Goal: Task Accomplishment & Management: Manage account settings

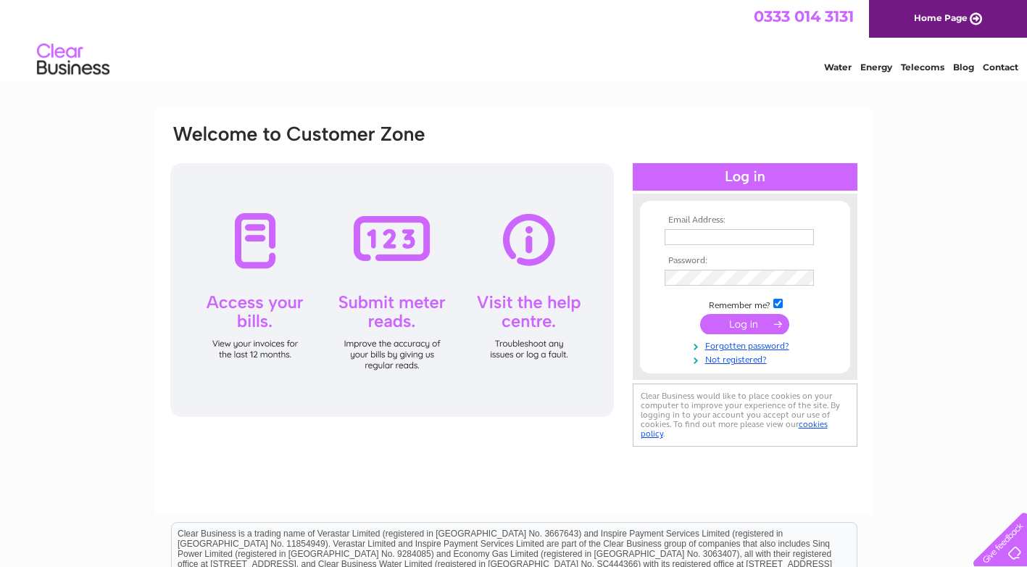
type input "lindawilkie39@gmail.com"
click at [732, 320] on input "submit" at bounding box center [744, 324] width 89 height 20
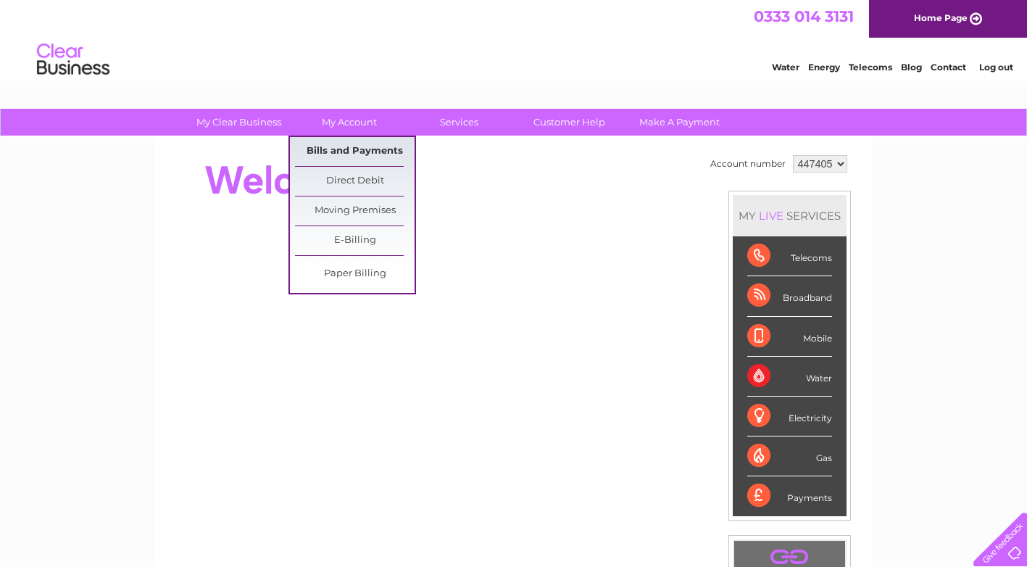
click at [354, 152] on link "Bills and Payments" at bounding box center [355, 151] width 120 height 29
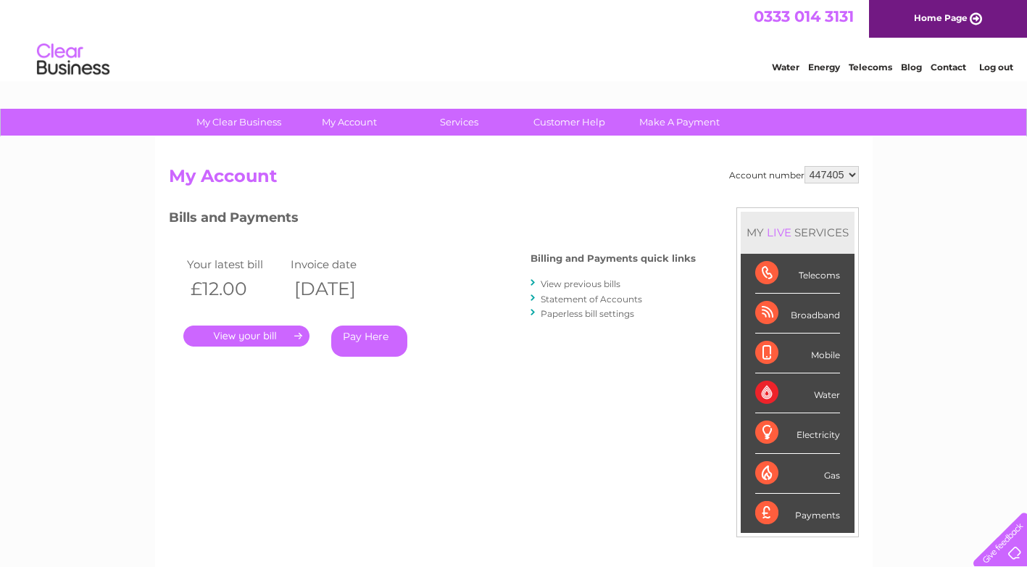
scroll to position [72, 0]
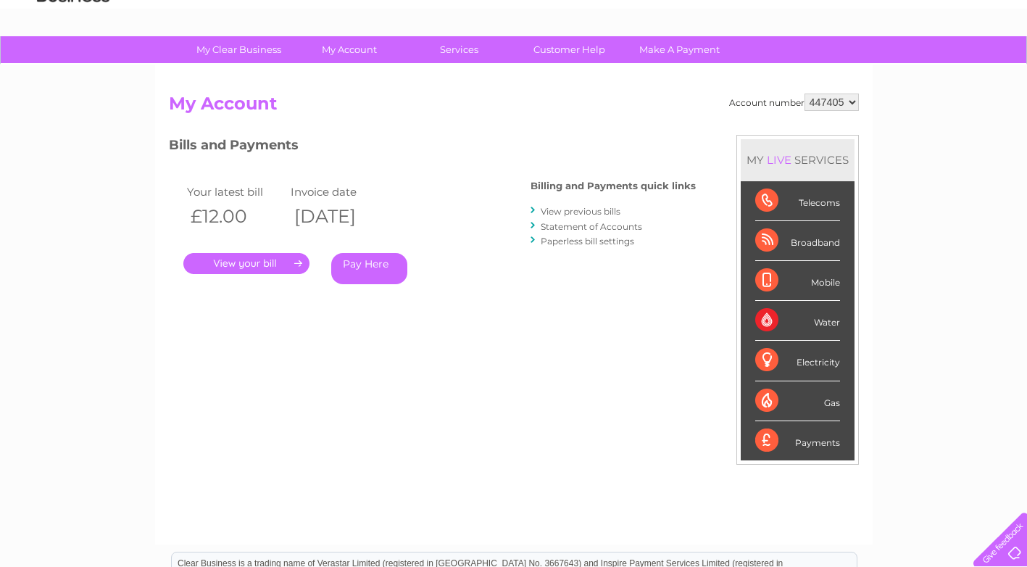
click at [572, 213] on link "View previous bills" at bounding box center [581, 211] width 80 height 11
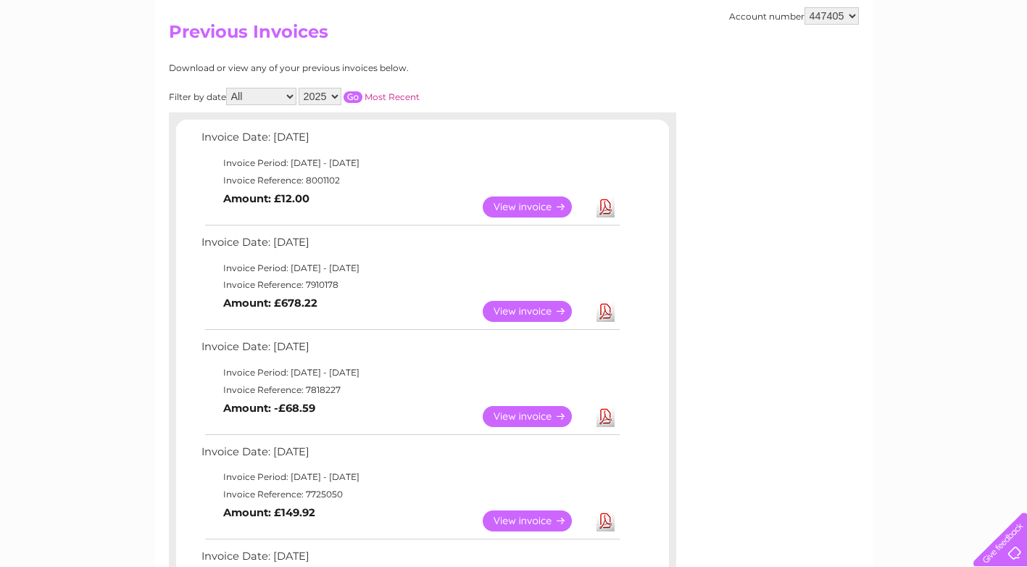
scroll to position [145, 0]
click at [547, 315] on link "View" at bounding box center [536, 310] width 107 height 21
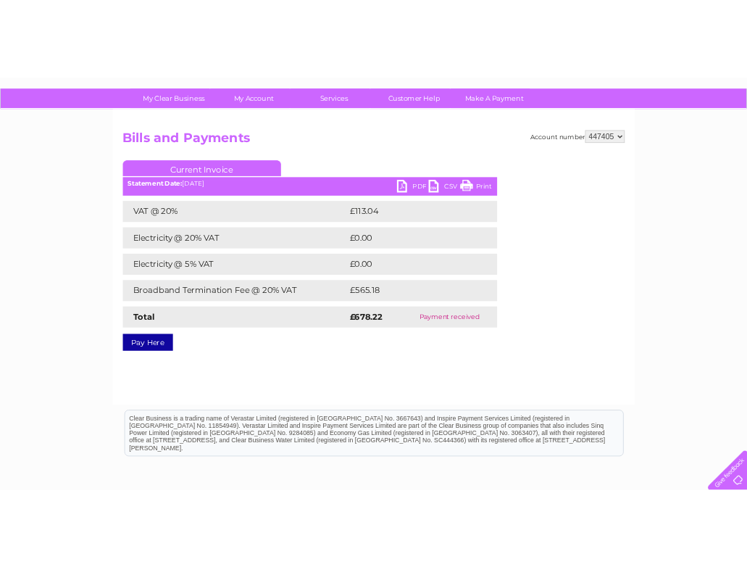
scroll to position [90, 0]
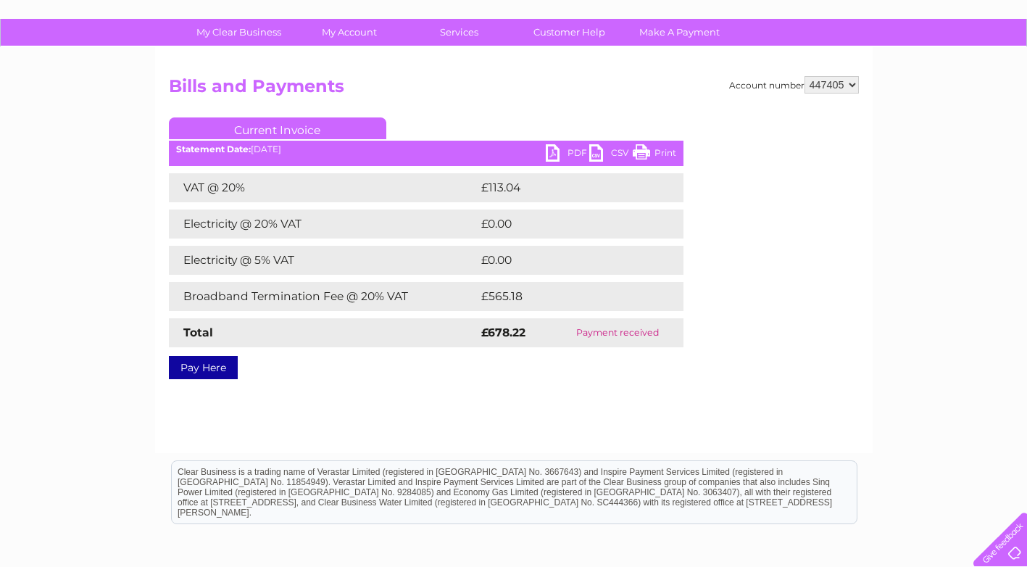
click at [531, 149] on div "Statement Date: [DATE]" at bounding box center [426, 149] width 515 height 10
click at [551, 152] on link "PDF" at bounding box center [567, 154] width 43 height 21
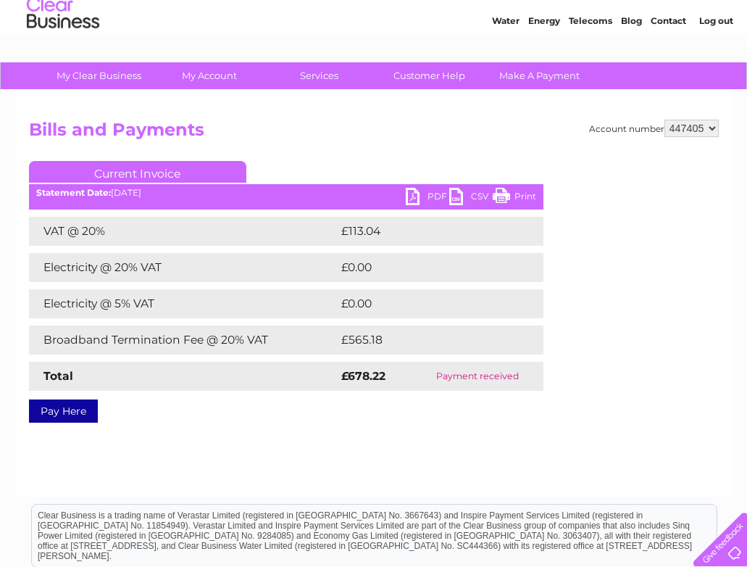
scroll to position [0, 0]
